Goal: Navigation & Orientation: Go to known website

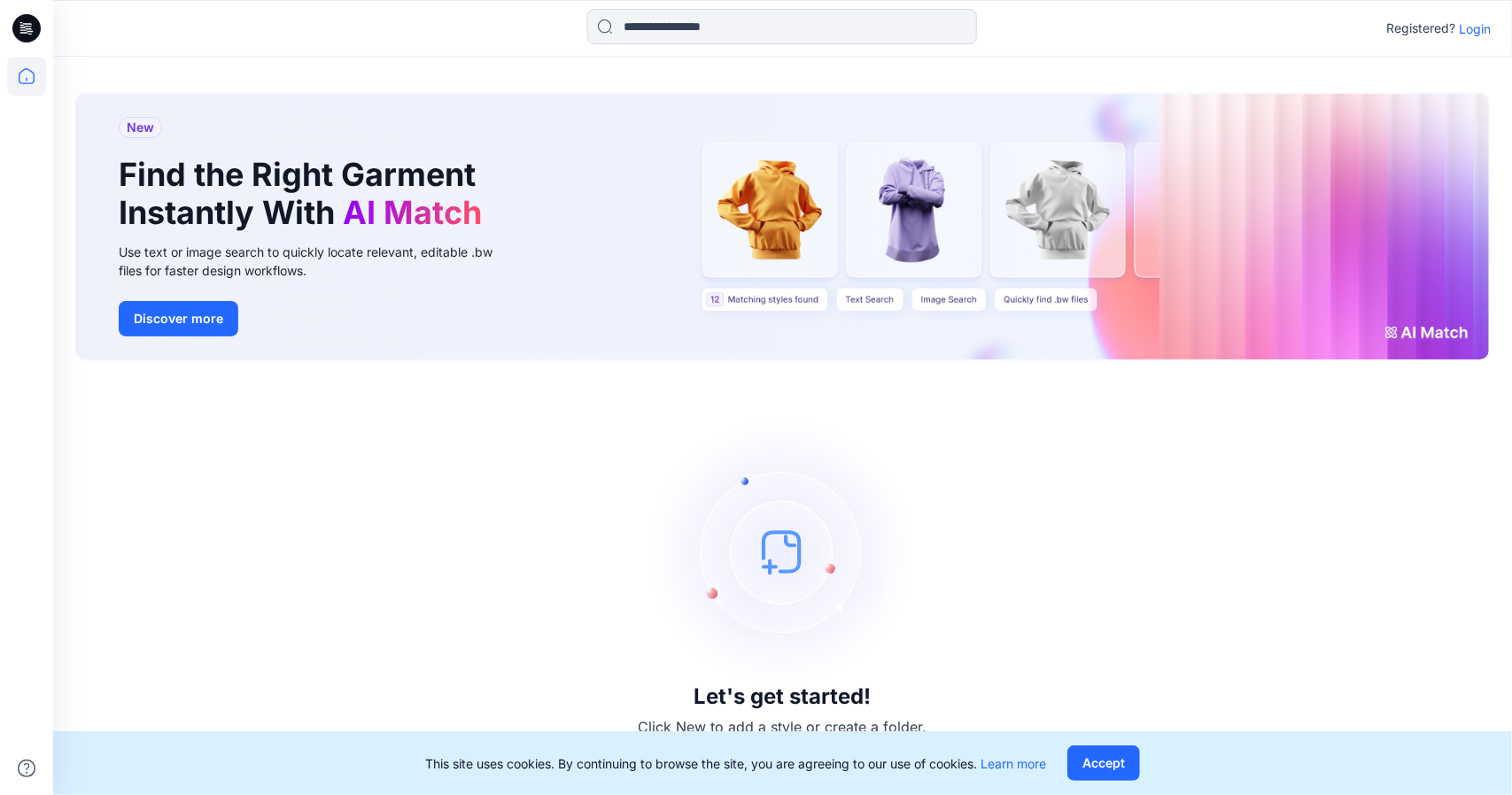
click at [449, 496] on div "Let's get started! Click New to add a style or create a folder." at bounding box center [782, 578] width 1417 height 392
click at [1469, 33] on p "Login" at bounding box center [1475, 29] width 32 height 19
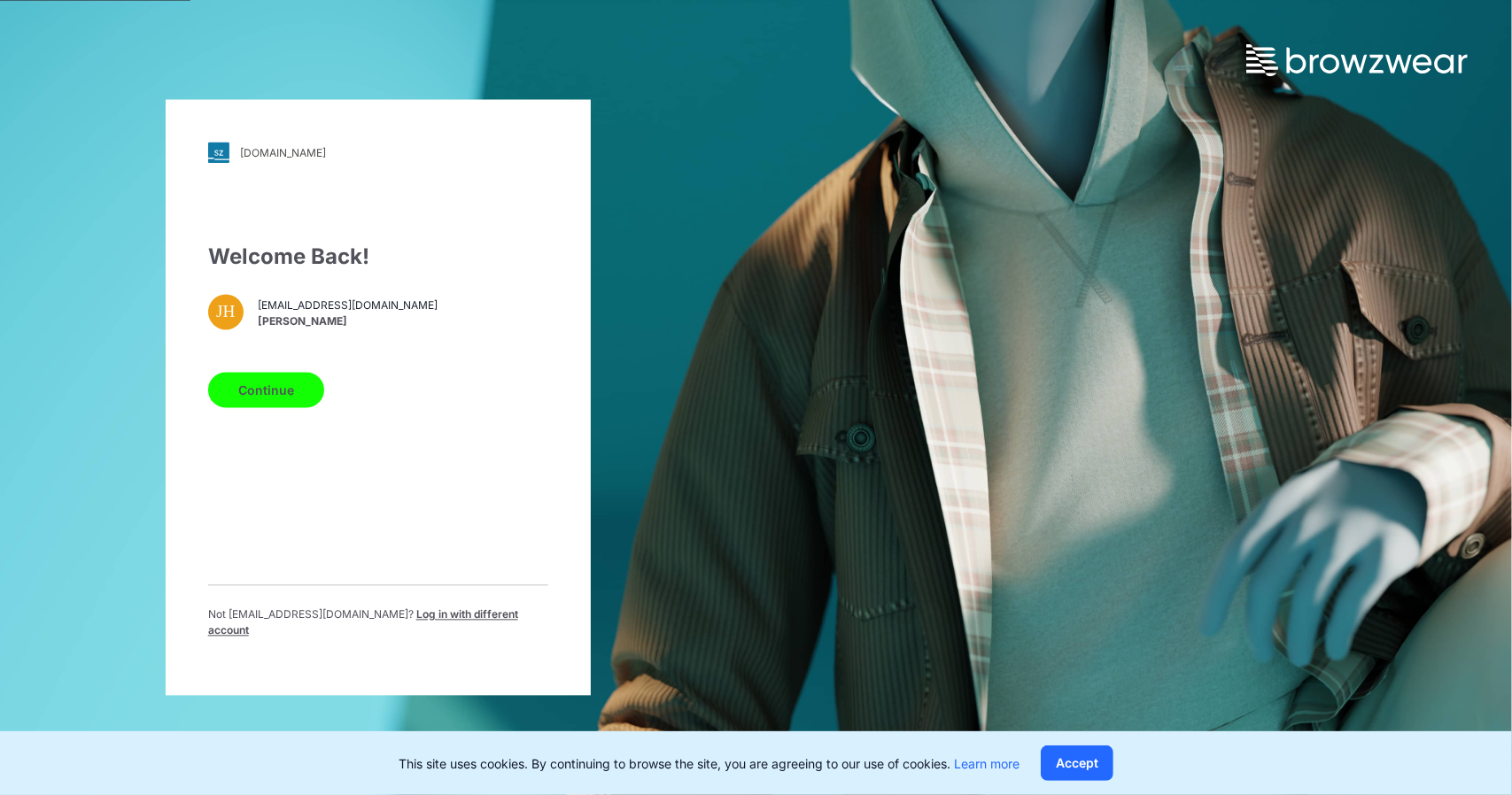
click at [286, 401] on button "Continue" at bounding box center [266, 391] width 116 height 36
click at [290, 400] on button "Continue" at bounding box center [266, 391] width 116 height 36
click at [287, 403] on button "Continue" at bounding box center [266, 391] width 116 height 36
